Goal: Navigation & Orientation: Go to known website

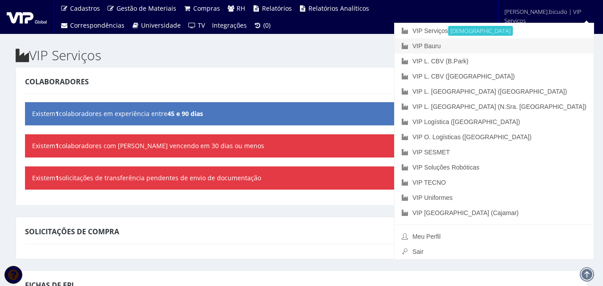
click at [523, 46] on link "VIP Bauru" at bounding box center [494, 45] width 199 height 15
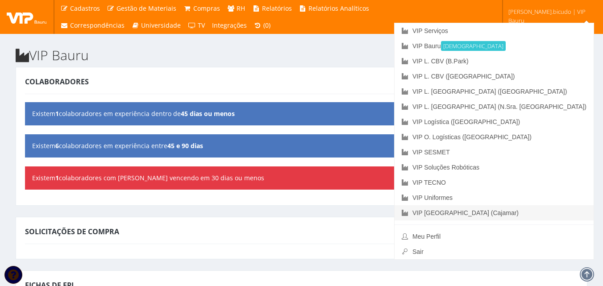
click at [546, 214] on link "VIP [GEOGRAPHIC_DATA] (Cajamar)" at bounding box center [494, 212] width 199 height 15
